Goal: Register for event/course

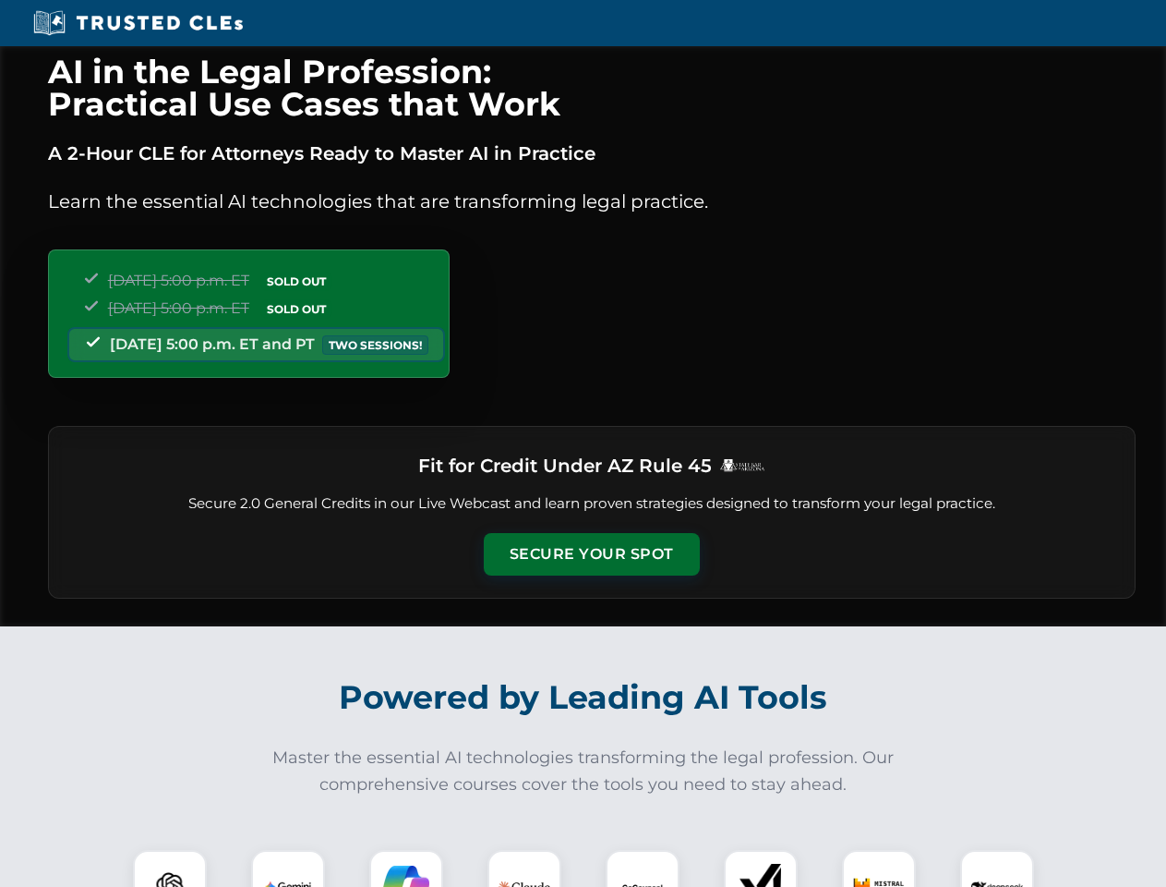
click at [591, 554] on button "Secure Your Spot" at bounding box center [592, 554] width 216 height 42
click at [170, 868] on img at bounding box center [170, 887] width 54 height 54
